Goal: Task Accomplishment & Management: Manage account settings

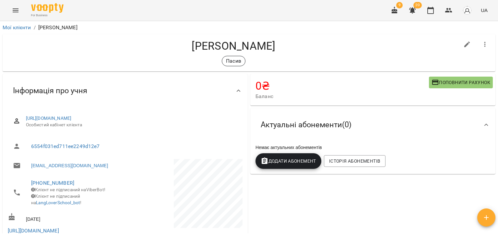
drag, startPoint x: 131, startPoint y: 28, endPoint x: 158, endPoint y: 45, distance: 31.5
click at [131, 28] on ol "Мої клієнти / [PERSON_NAME]" at bounding box center [249, 28] width 493 height 8
click at [396, 9] on icon "button" at bounding box center [395, 10] width 8 height 8
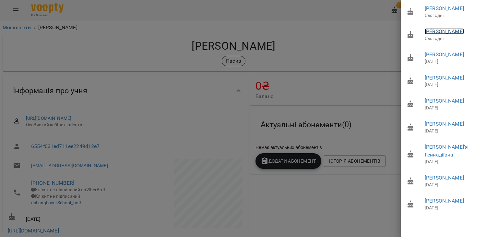
click at [453, 34] on link "Левчук Христина" at bounding box center [444, 31] width 39 height 6
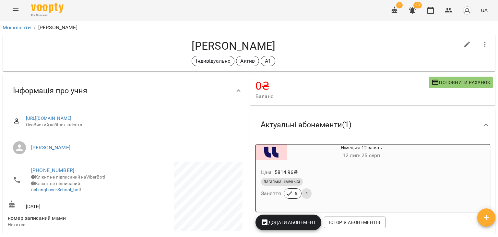
drag, startPoint x: 188, startPoint y: 45, endPoint x: 286, endPoint y: 47, distance: 98.2
click at [286, 47] on h4 "Левчук Христина" at bounding box center [234, 45] width 452 height 13
copy h4 "Левчук Христина"
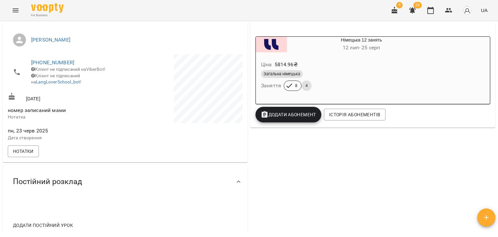
scroll to position [32, 0]
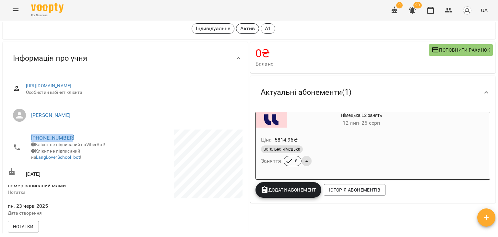
drag, startPoint x: 78, startPoint y: 135, endPoint x: 30, endPoint y: 140, distance: 48.5
click at [30, 140] on li "+380672463699 Клієнт не підписаний на ViberBot! Клієнт не підписаний на LangLov…" at bounding box center [66, 147] width 116 height 36
copy link "+380672463699"
click at [109, 23] on div "Левчук Христина Індивідуальне Актив А1" at bounding box center [234, 20] width 452 height 27
click at [399, 10] on button "button" at bounding box center [395, 11] width 16 height 16
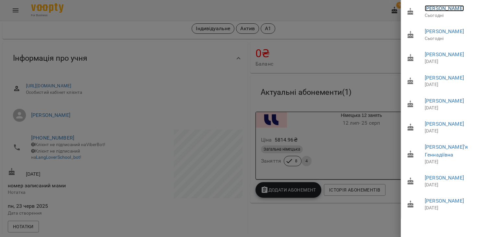
click at [436, 11] on link "Панасюк Анастасія Костянтинівна" at bounding box center [444, 8] width 39 height 6
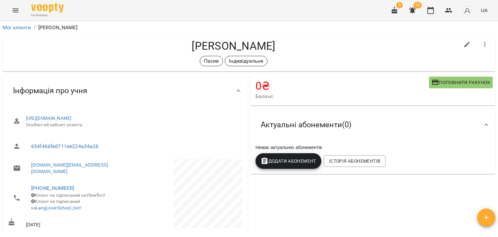
drag, startPoint x: 240, startPoint y: 46, endPoint x: 114, endPoint y: 47, distance: 126.4
click at [114, 47] on h4 "Панасюк Анастасія Костянтинівна" at bounding box center [234, 45] width 452 height 13
copy h4 "Панасюк Анастасія"
click at [124, 56] on div "Пасив Індивідуальне" at bounding box center [234, 61] width 452 height 10
click at [411, 10] on icon "button" at bounding box center [412, 10] width 6 height 6
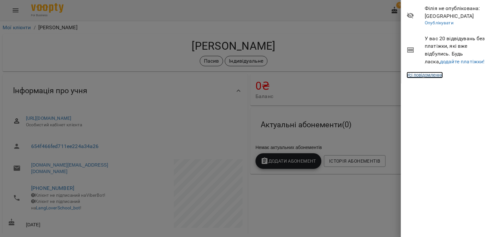
click at [436, 74] on link "Усі повідомлення" at bounding box center [425, 75] width 36 height 6
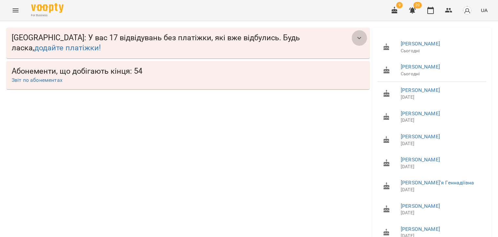
click at [358, 38] on icon "button" at bounding box center [359, 38] width 8 height 8
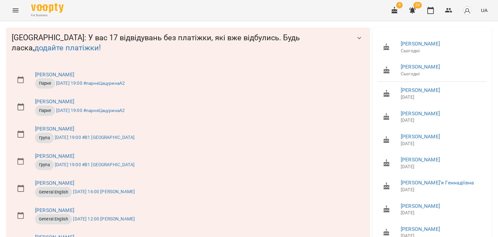
scroll to position [337, 0]
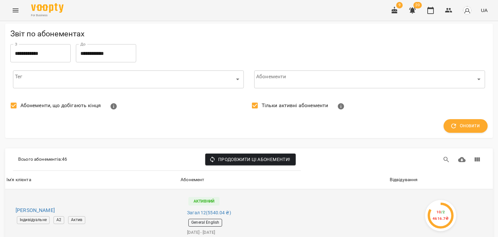
scroll to position [97, 0]
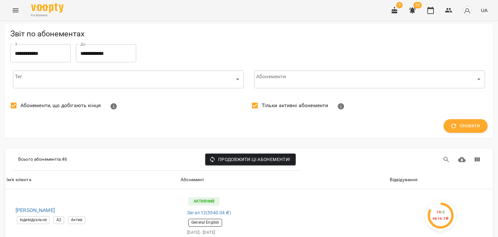
click at [468, 8] on img "button" at bounding box center [467, 10] width 9 height 9
click at [468, 8] on div at bounding box center [249, 118] width 498 height 237
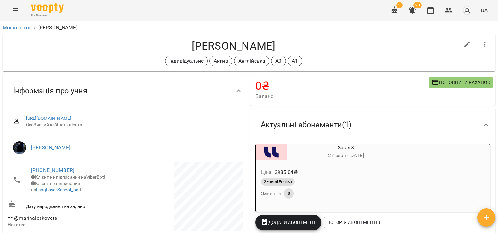
drag, startPoint x: 239, startPoint y: 46, endPoint x: 136, endPoint y: 46, distance: 103.1
click at [135, 46] on h4 "[PERSON_NAME]" at bounding box center [234, 45] width 452 height 13
copy h4 "Лесковець Марина"
click at [122, 69] on div "Лесковець Марина Володимирівна Індивідуальне Актив Англійська А0 А1" at bounding box center [249, 52] width 493 height 37
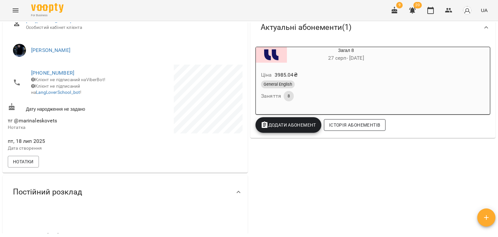
click at [339, 124] on span "Історія абонементів" at bounding box center [354, 125] width 51 height 8
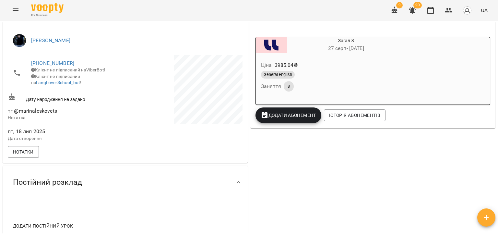
scroll to position [237, 0]
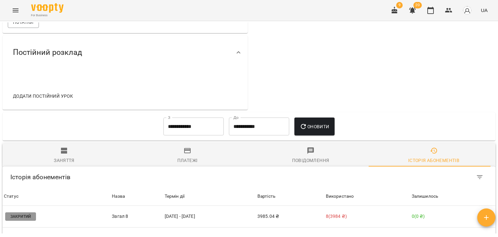
click at [443, 115] on div "**********" at bounding box center [249, 126] width 482 height 23
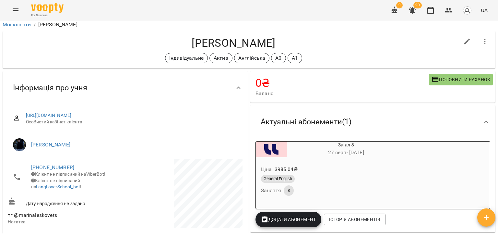
scroll to position [0, 0]
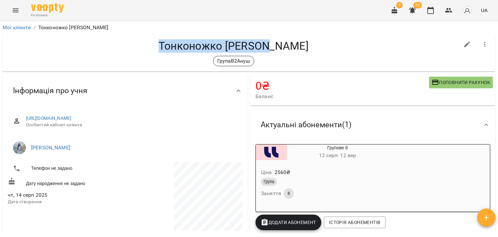
drag, startPoint x: 253, startPoint y: 47, endPoint x: 149, endPoint y: 33, distance: 104.6
click at [149, 33] on div "Тонконожко Євгенія Пюрвеївна ГрупаВ2Ануш" at bounding box center [248, 53] width 495 height 40
copy h4 "Тонконожко Євгенія"
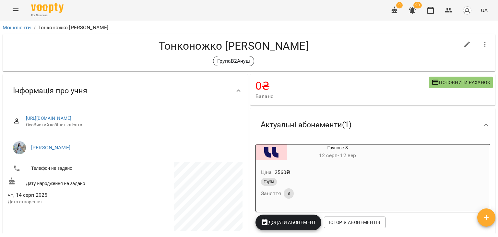
click at [428, 28] on ol "Мої клієнти / Тонконожко Євгенія Пюрвеївна" at bounding box center [249, 28] width 493 height 8
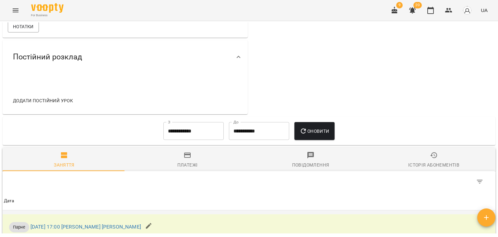
scroll to position [209, 0]
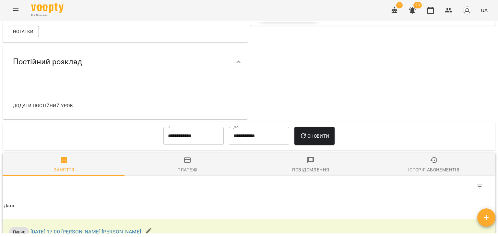
click at [422, 161] on span "Історія абонементів" at bounding box center [433, 165] width 115 height 18
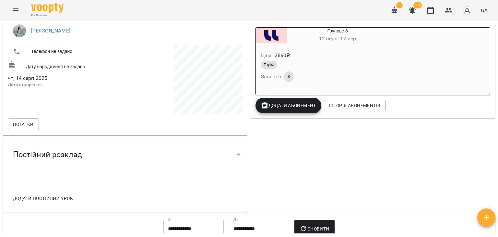
scroll to position [0, 0]
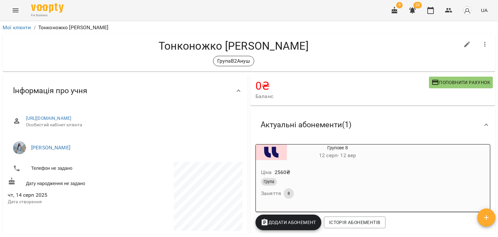
drag, startPoint x: 73, startPoint y: 61, endPoint x: 58, endPoint y: 48, distance: 19.3
click at [63, 47] on div "Тонконожко Євгенія Пюрвеївна ГрупаВ2Ануш" at bounding box center [234, 52] width 452 height 27
